Goal: Information Seeking & Learning: Learn about a topic

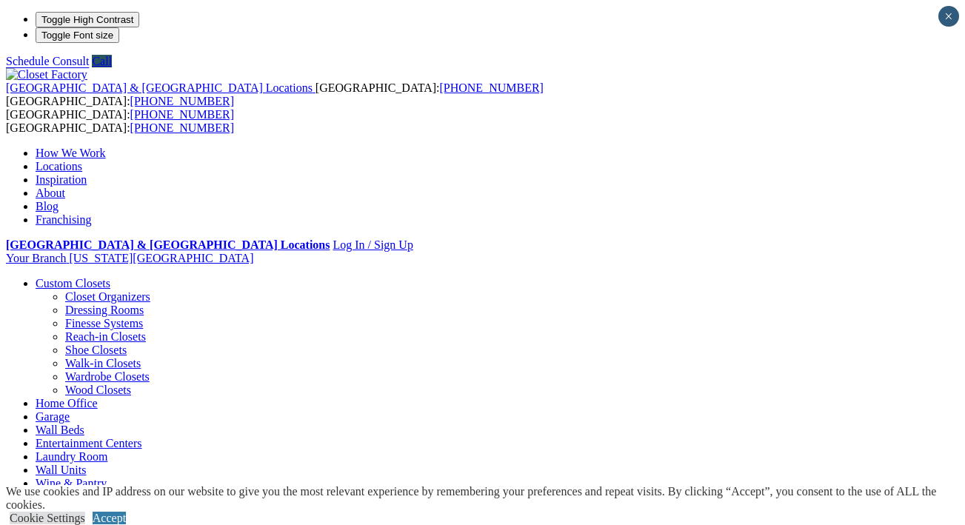
click at [66, 357] on link "Walk-in Closets" at bounding box center [103, 363] width 76 height 13
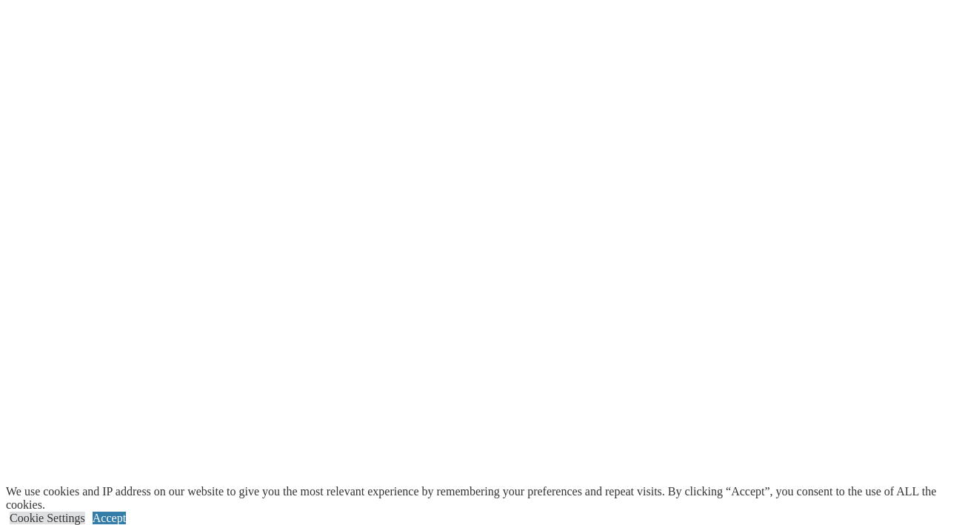
scroll to position [3085, 0]
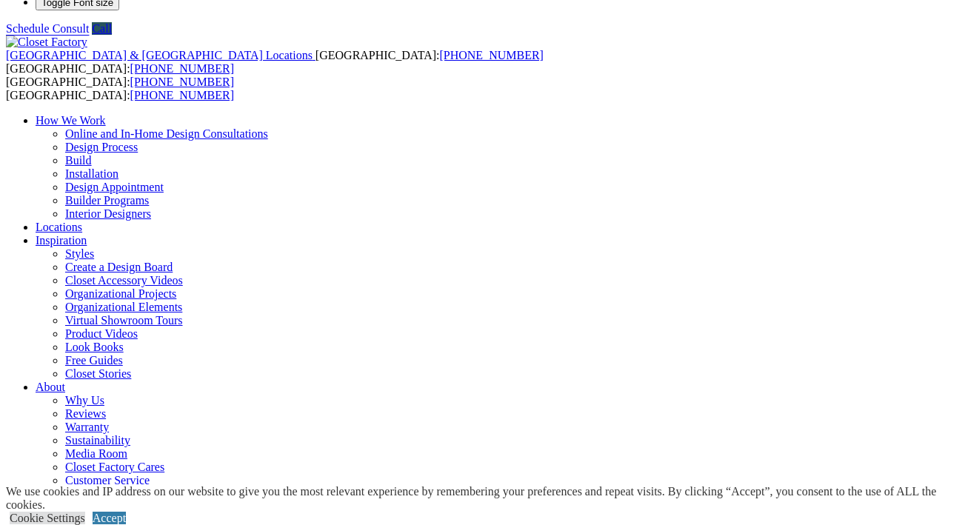
scroll to position [0, 0]
